Goal: Communication & Community: Answer question/provide support

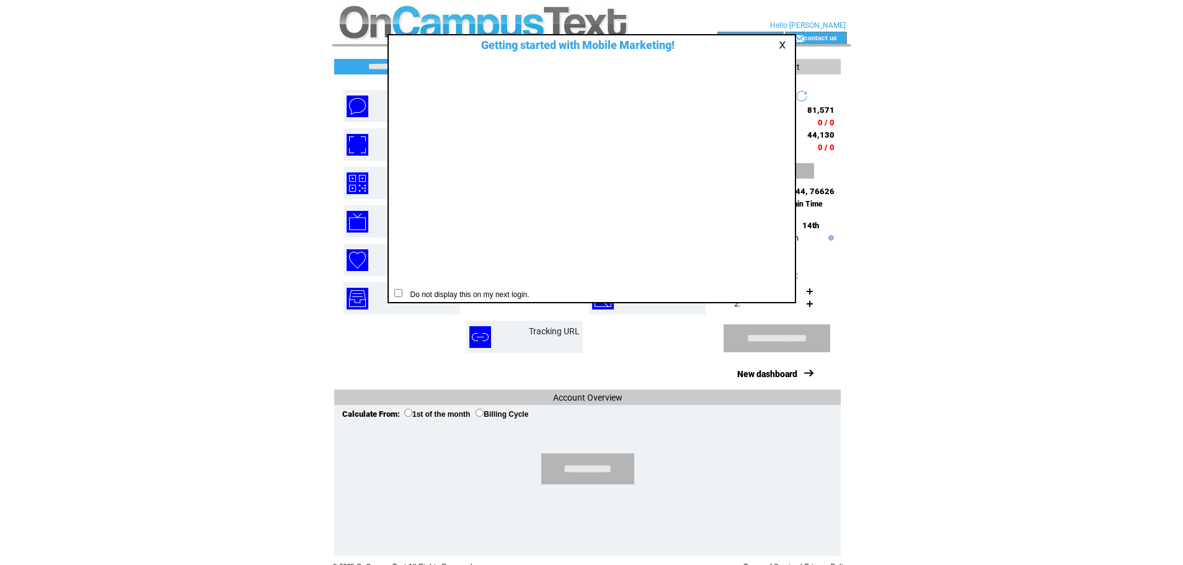
click at [780, 40] on table at bounding box center [784, 45] width 15 height 12
click at [783, 44] on link at bounding box center [784, 45] width 11 height 8
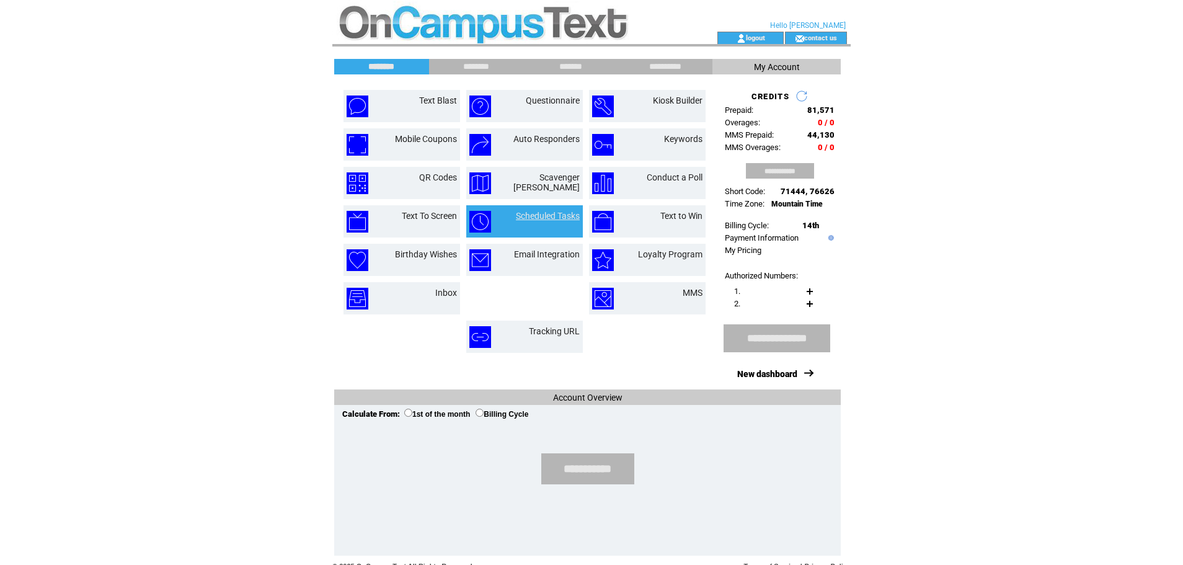
click at [555, 214] on link "Scheduled Tasks" at bounding box center [548, 216] width 64 height 10
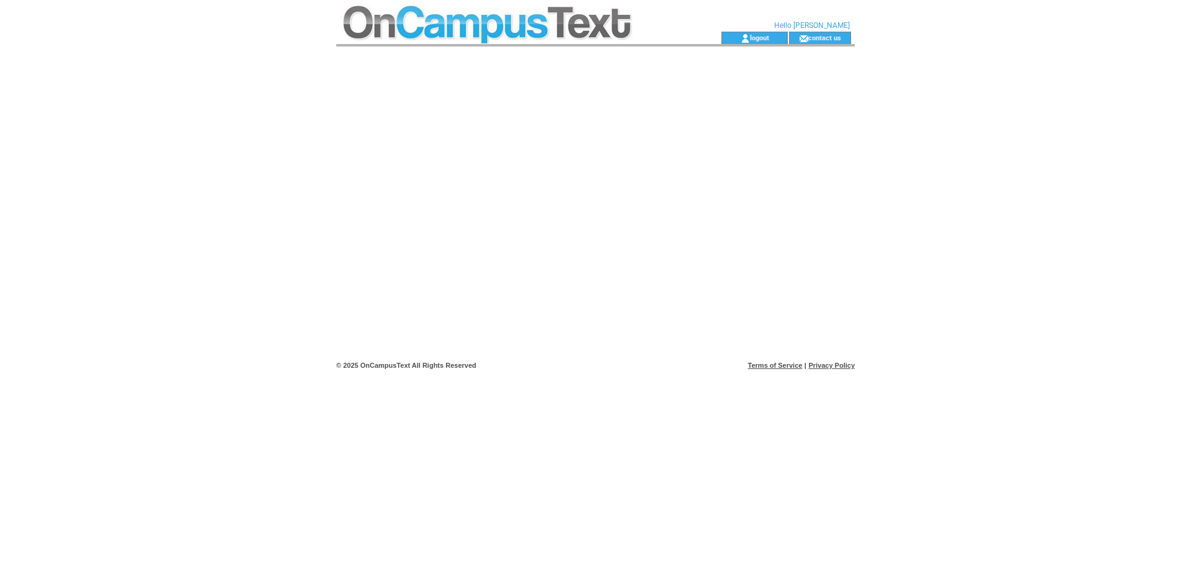
click at [535, 30] on td at bounding box center [506, 16] width 340 height 32
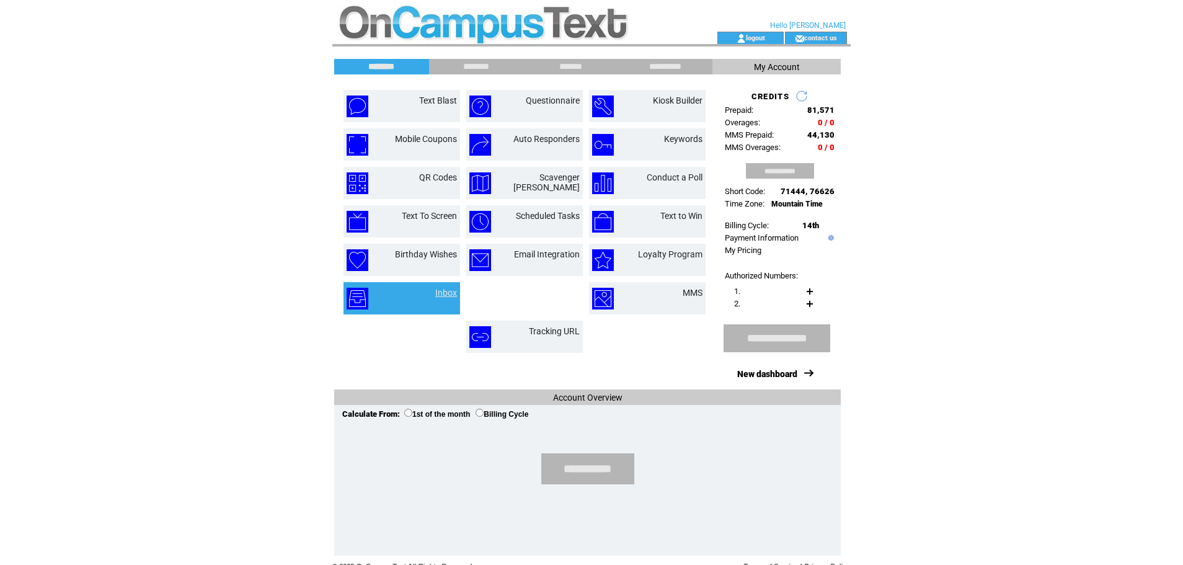
click at [444, 290] on link "Inbox" at bounding box center [446, 293] width 22 height 10
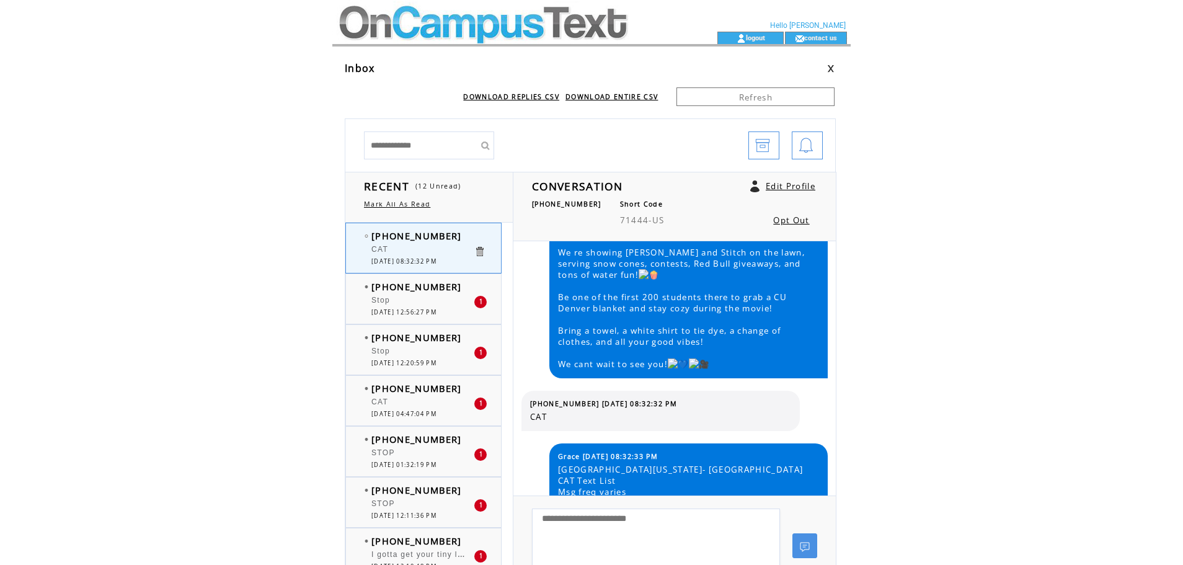
click at [386, 17] on td at bounding box center [502, 16] width 340 height 32
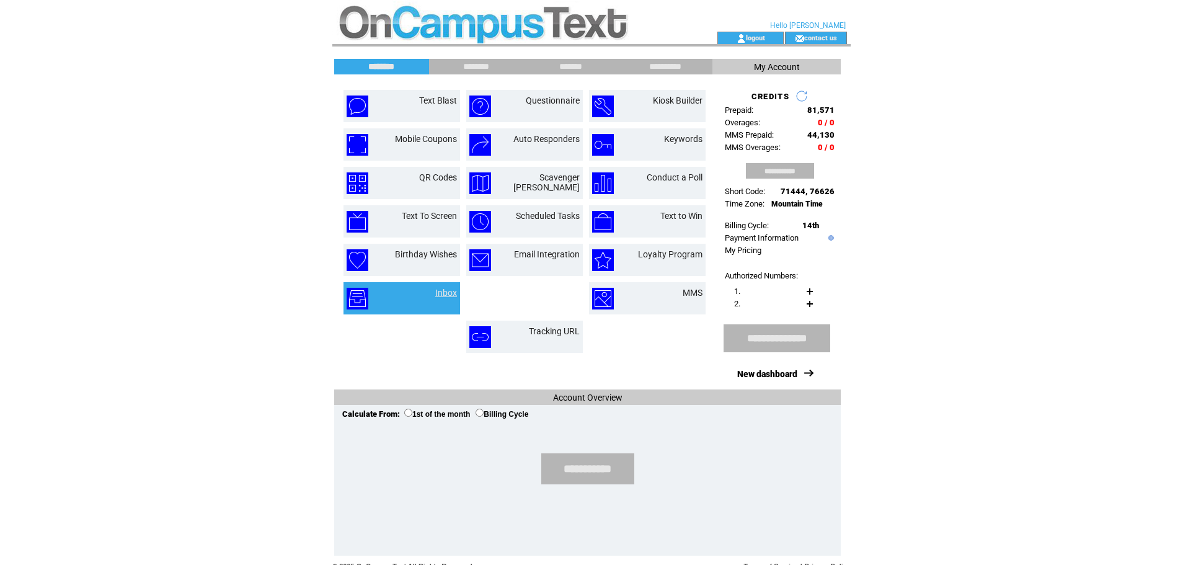
click at [445, 292] on link "Inbox" at bounding box center [446, 293] width 22 height 10
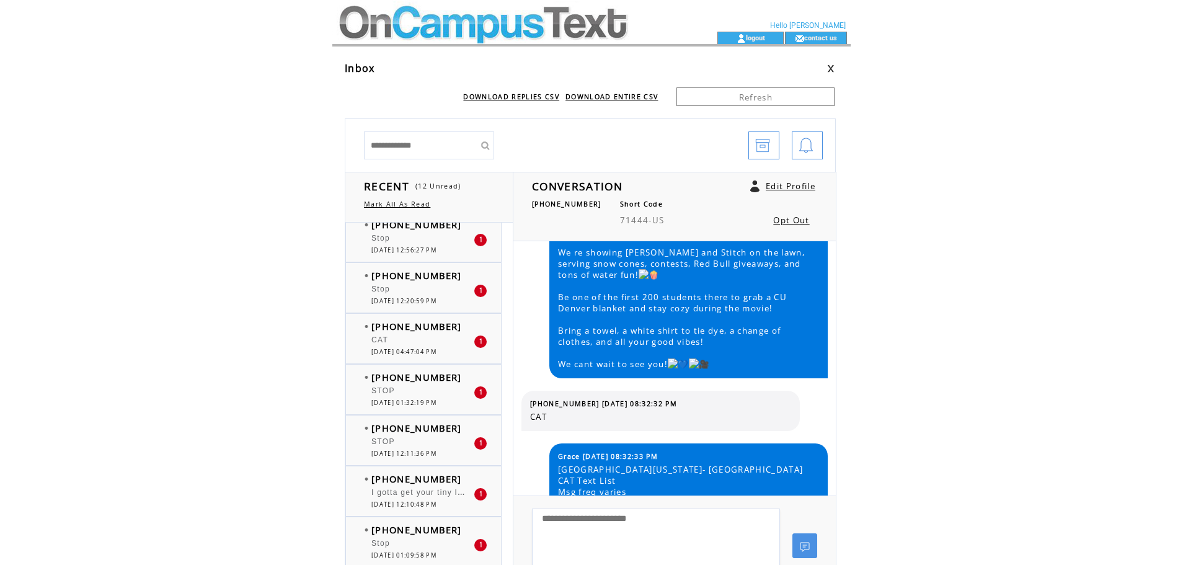
scroll to position [124, 0]
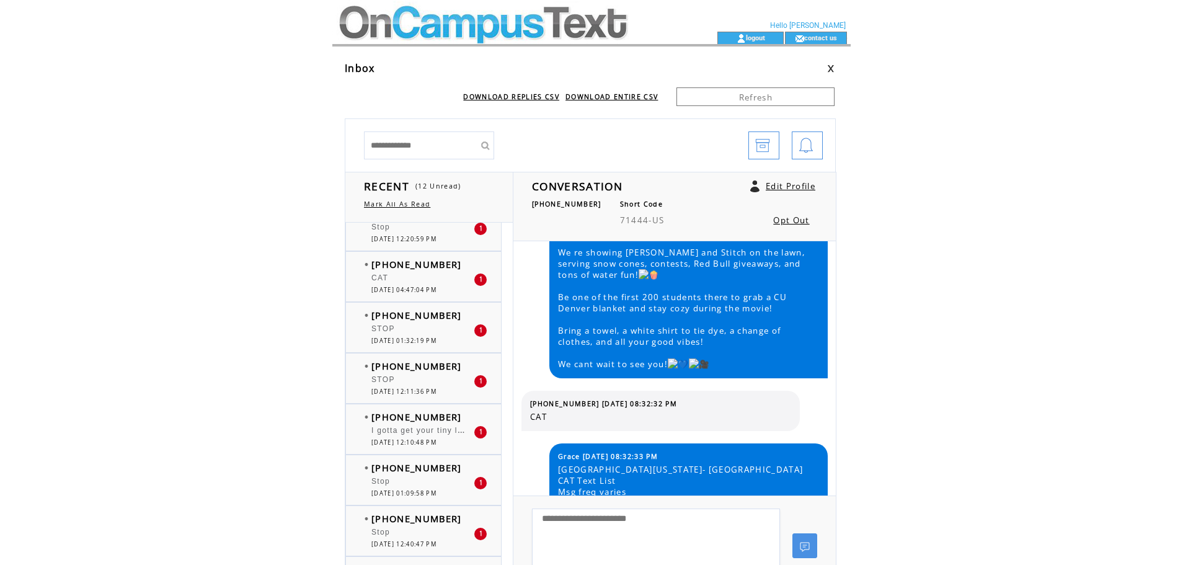
click at [423, 428] on span "I gotta get your tiny little head I know I know" at bounding box center [463, 429] width 183 height 12
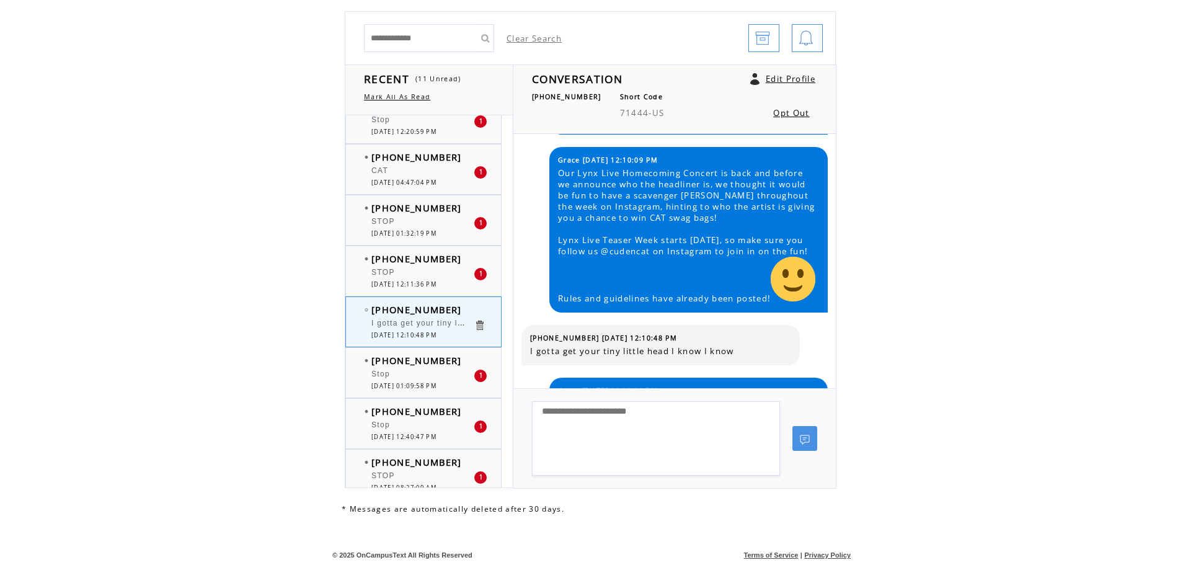
scroll to position [815, 0]
